Goal: Navigation & Orientation: Go to known website

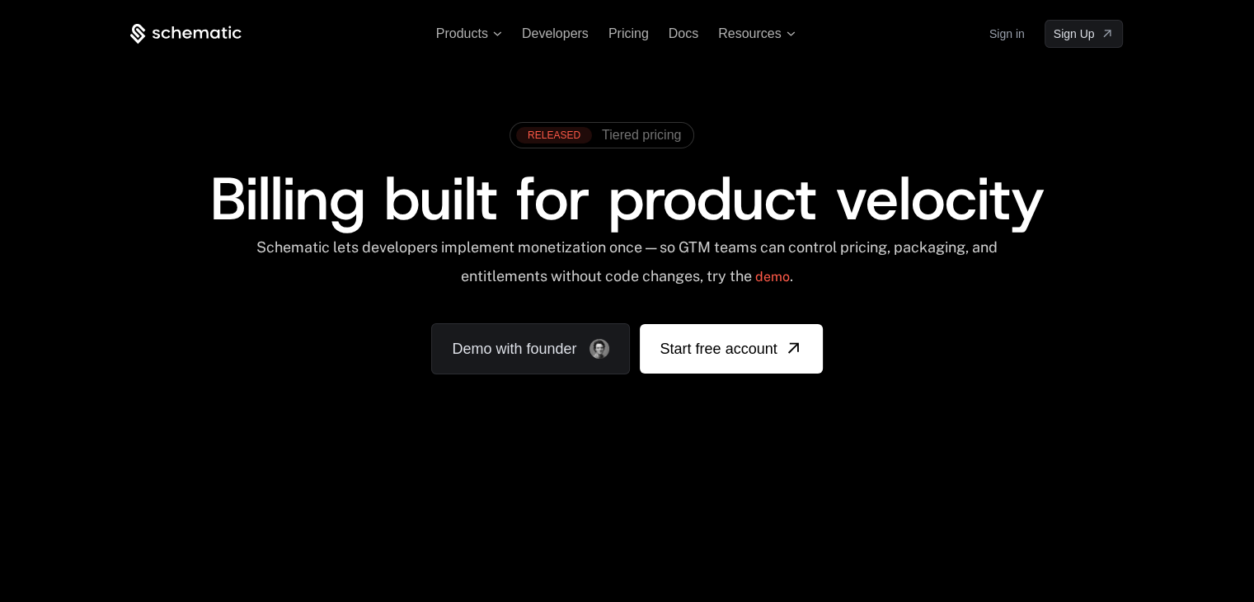
click at [904, 235] on span "Billing built for product velocity" at bounding box center [626, 198] width 834 height 79
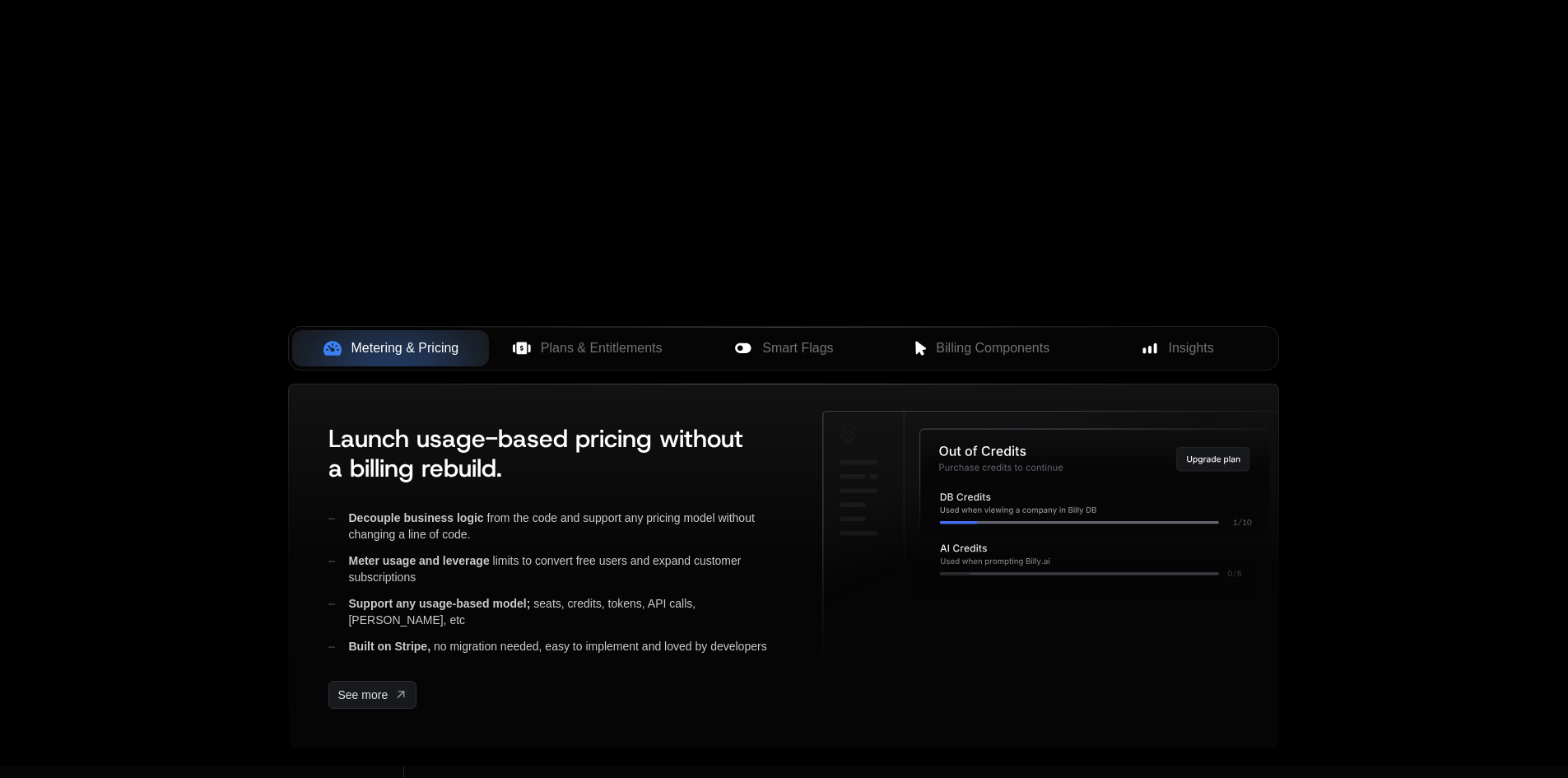
scroll to position [411, 0]
click at [553, 334] on button "Plans & Entitlements" at bounding box center [587, 348] width 197 height 36
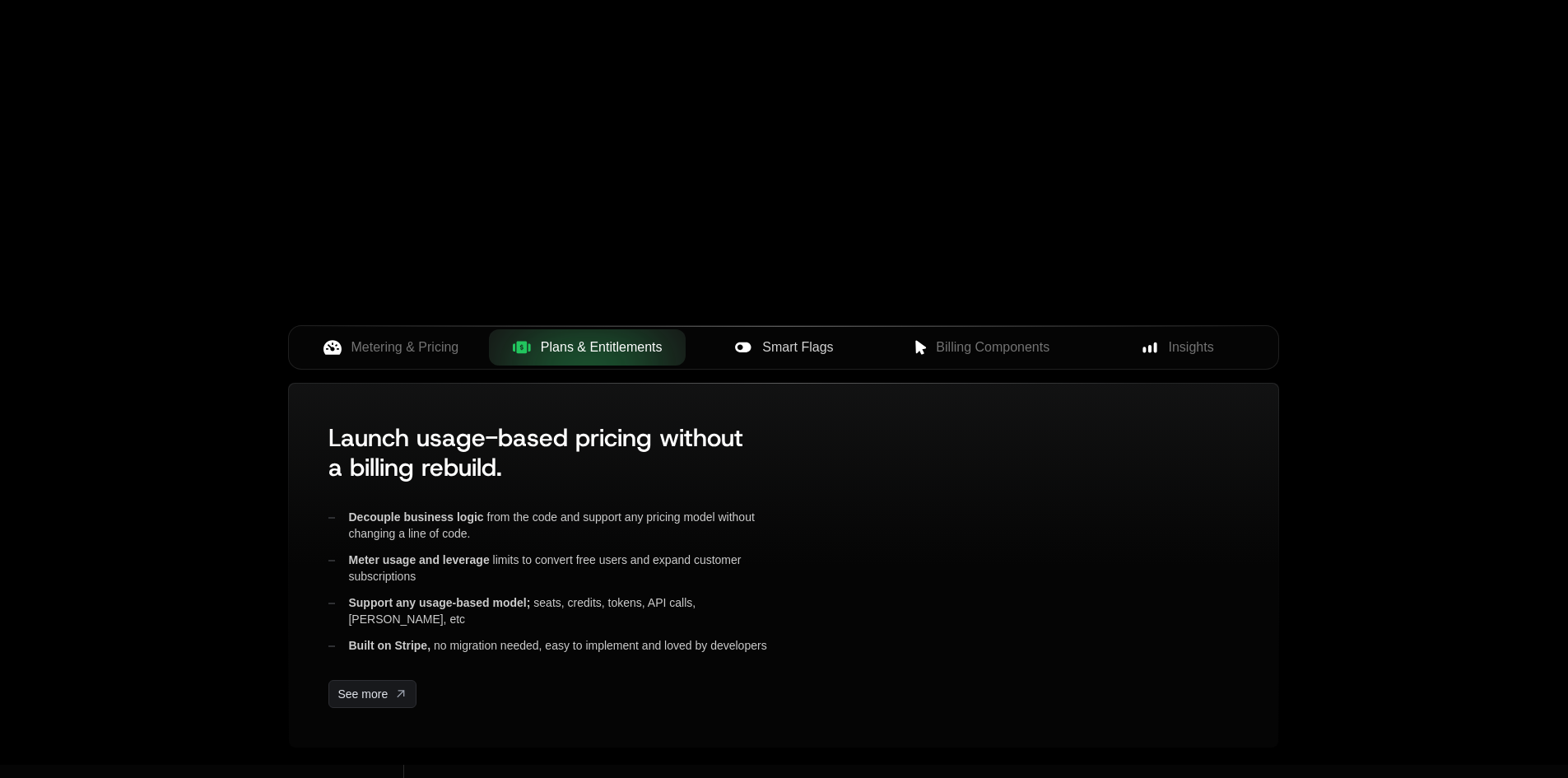
click at [767, 354] on span "Smart Flags" at bounding box center [797, 348] width 71 height 20
